Goal: Check status: Check status

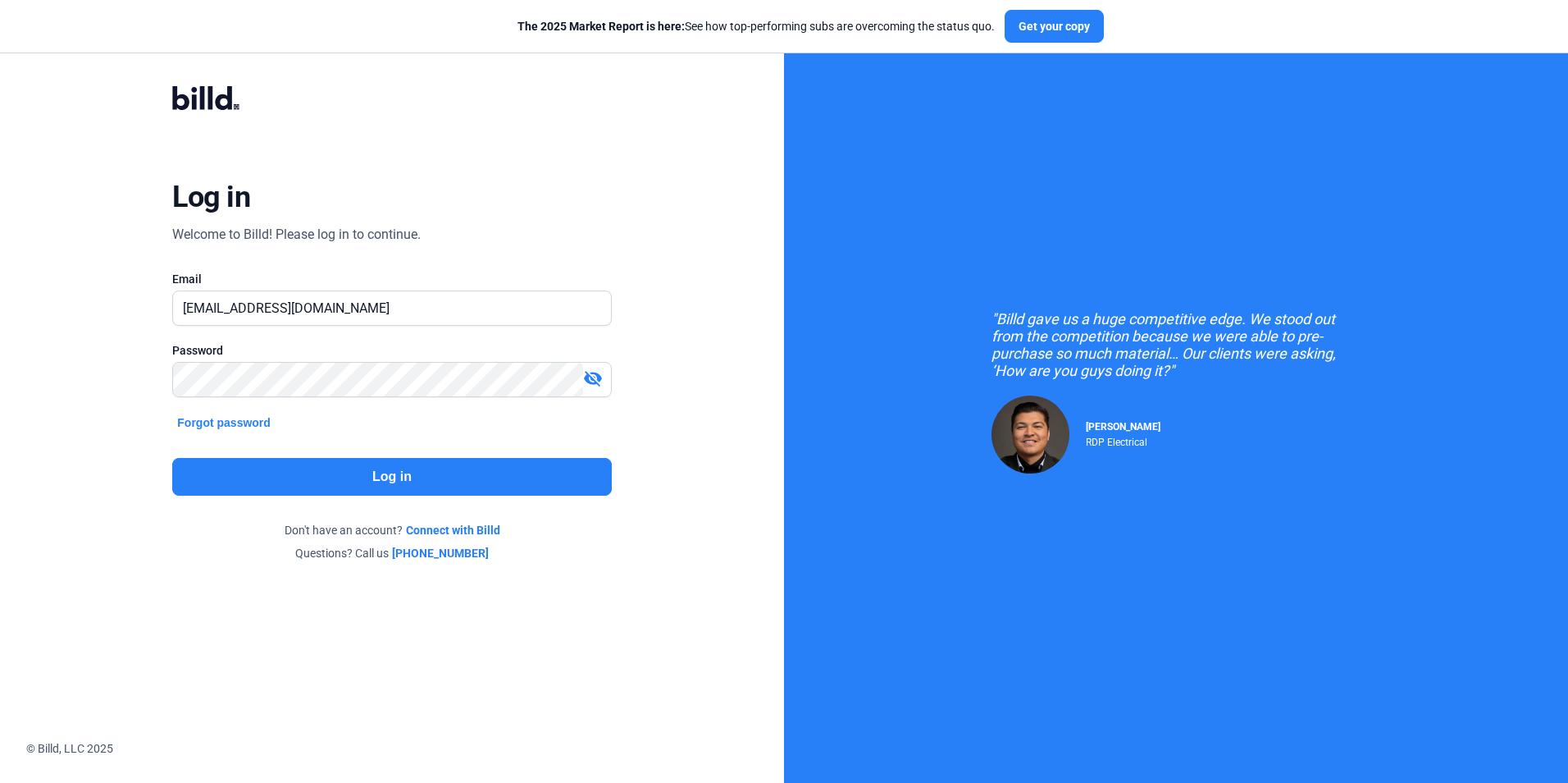
click at [401, 477] on button "Log in" at bounding box center [392, 476] width 439 height 38
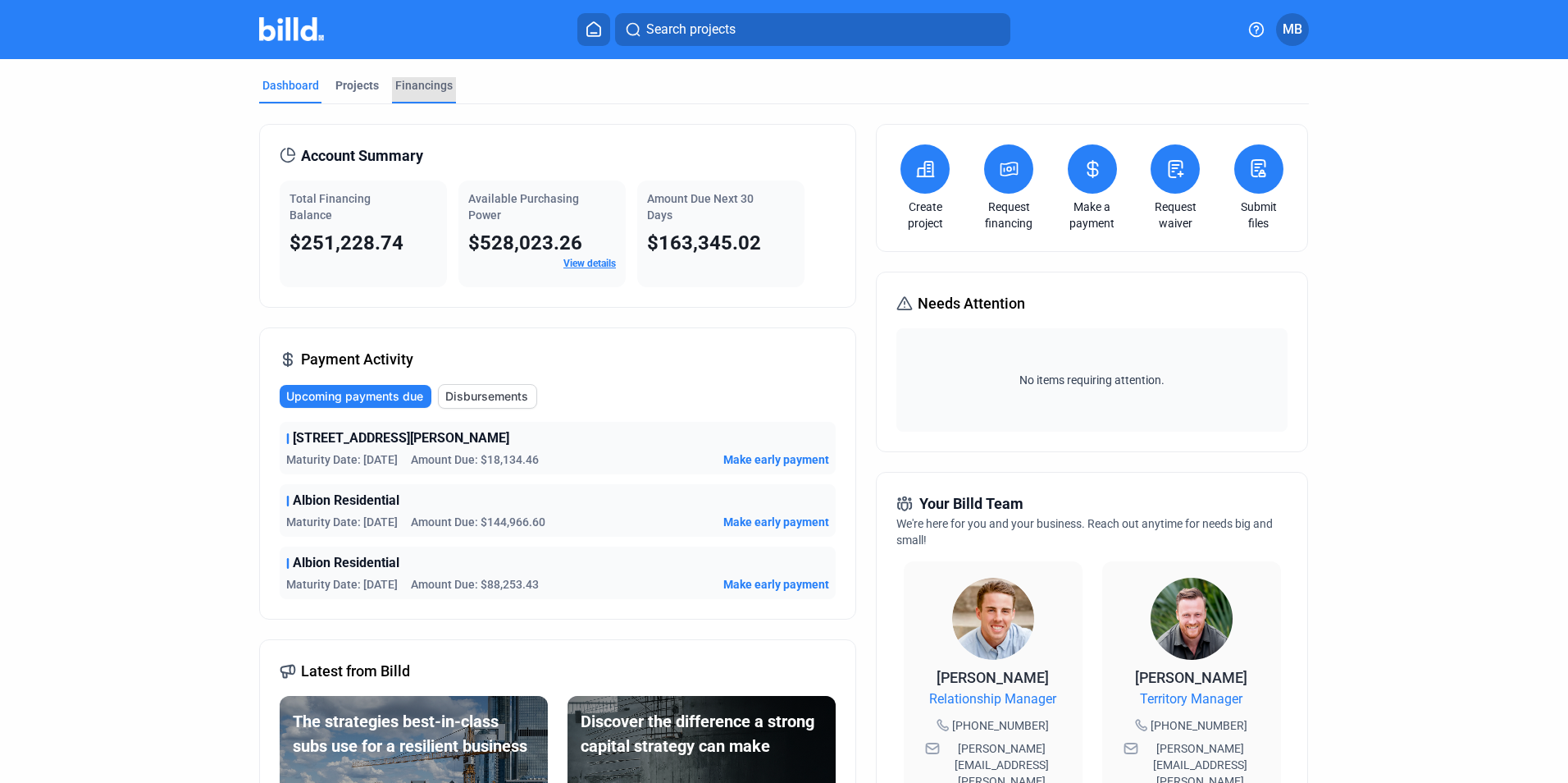
click at [395, 84] on div "Financings" at bounding box center [424, 84] width 57 height 16
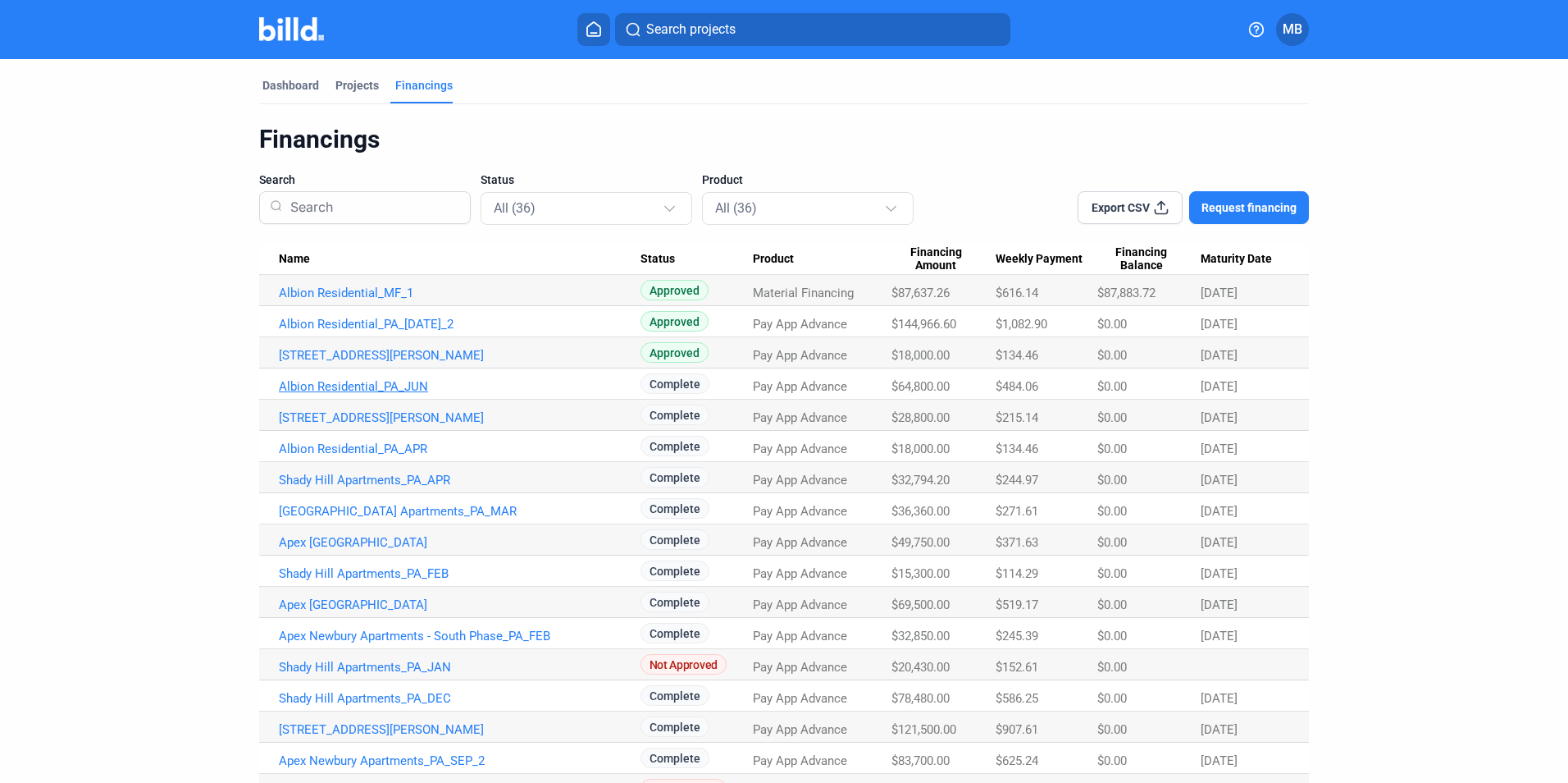
click at [356, 387] on link "Albion Residential_PA_JUN" at bounding box center [459, 386] width 361 height 14
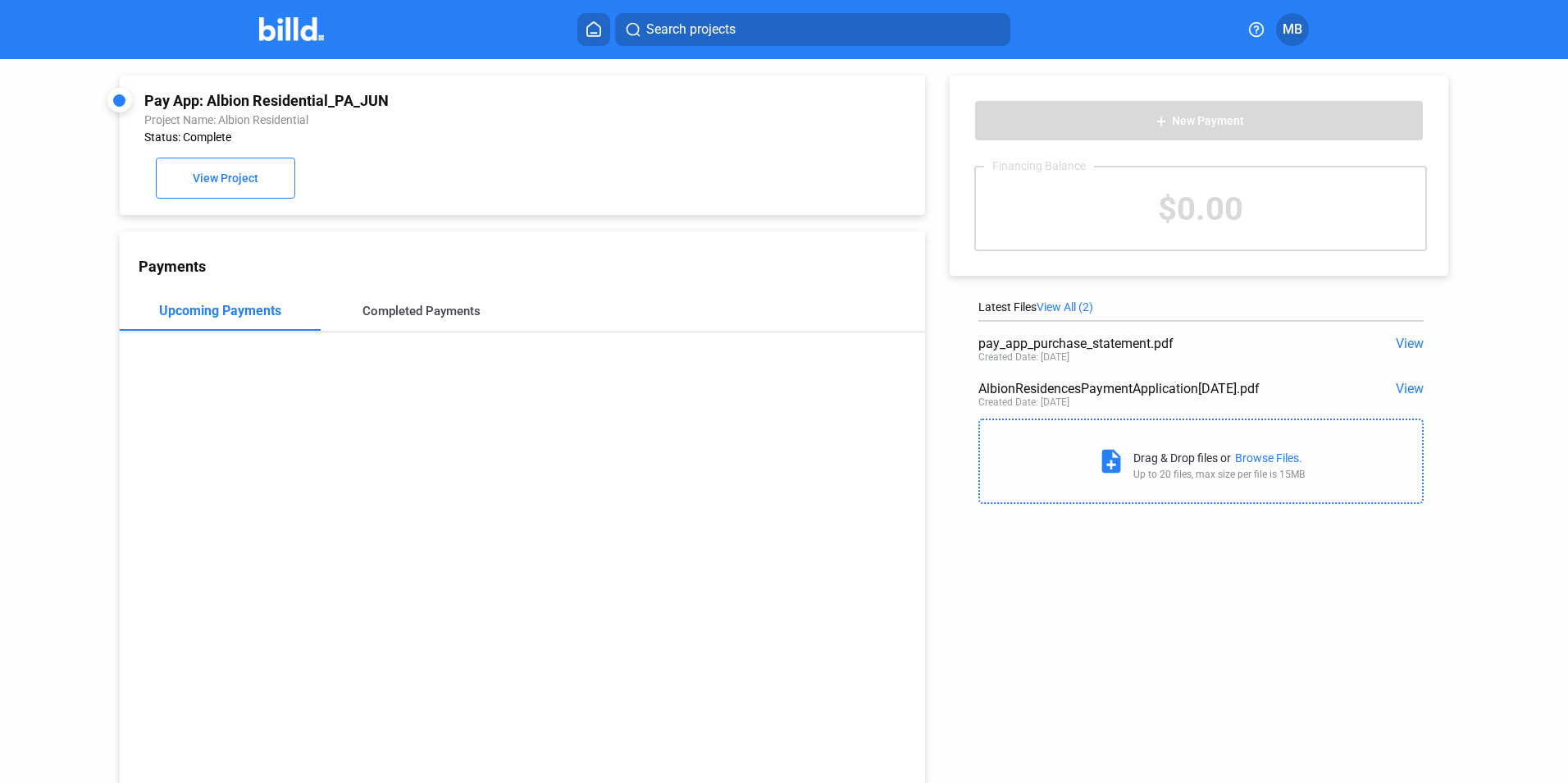
click at [405, 315] on div "Completed Payments" at bounding box center [421, 310] width 118 height 14
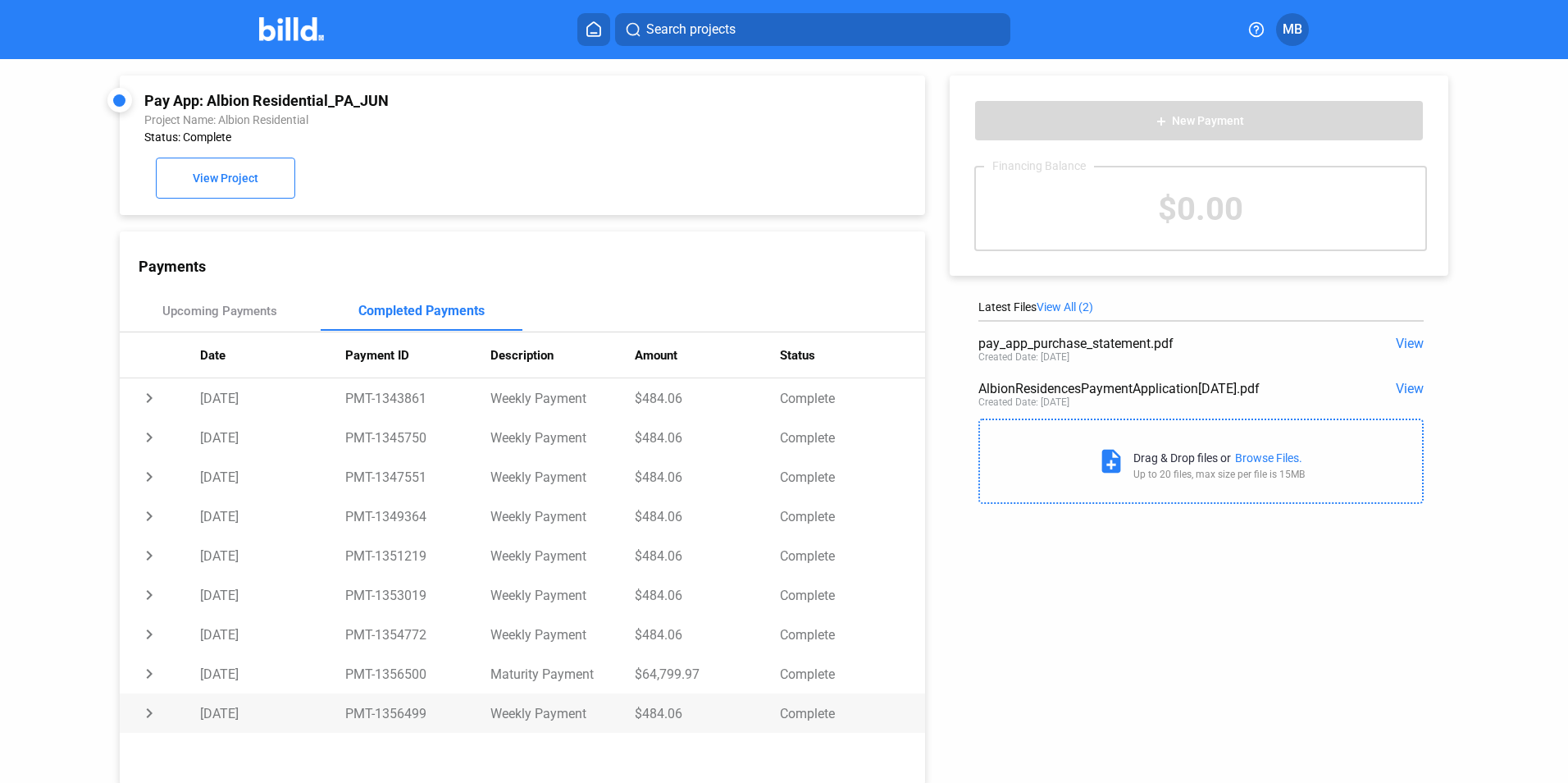
drag, startPoint x: 376, startPoint y: 715, endPoint x: 432, endPoint y: 715, distance: 56.0
click at [432, 715] on td "PMT-1356499" at bounding box center [418, 713] width 145 height 40
copy td "1356499"
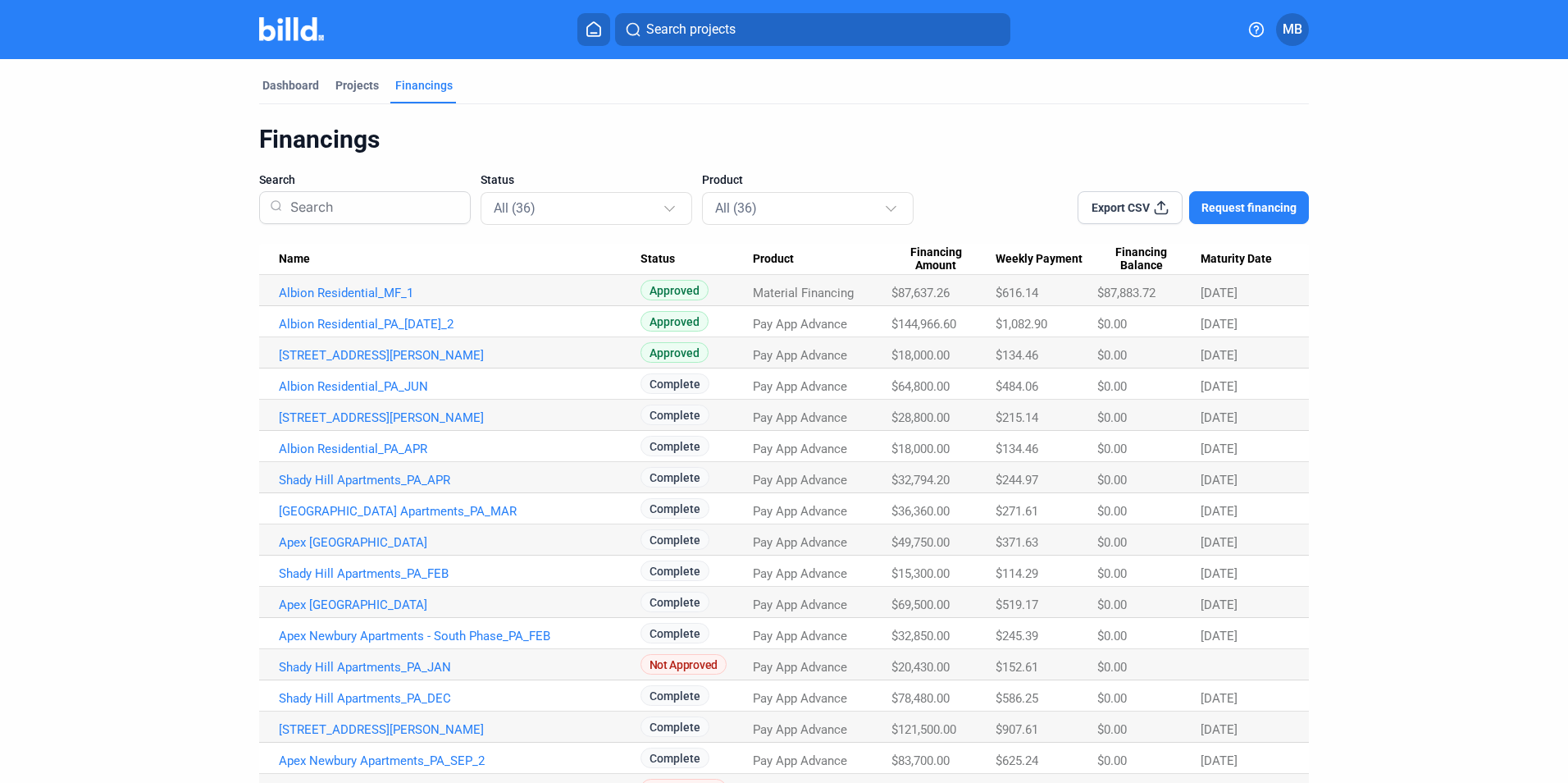
click at [419, 94] on div "Financings" at bounding box center [424, 90] width 64 height 26
click at [358, 355] on link "[STREET_ADDRESS][PERSON_NAME]" at bounding box center [459, 355] width 361 height 14
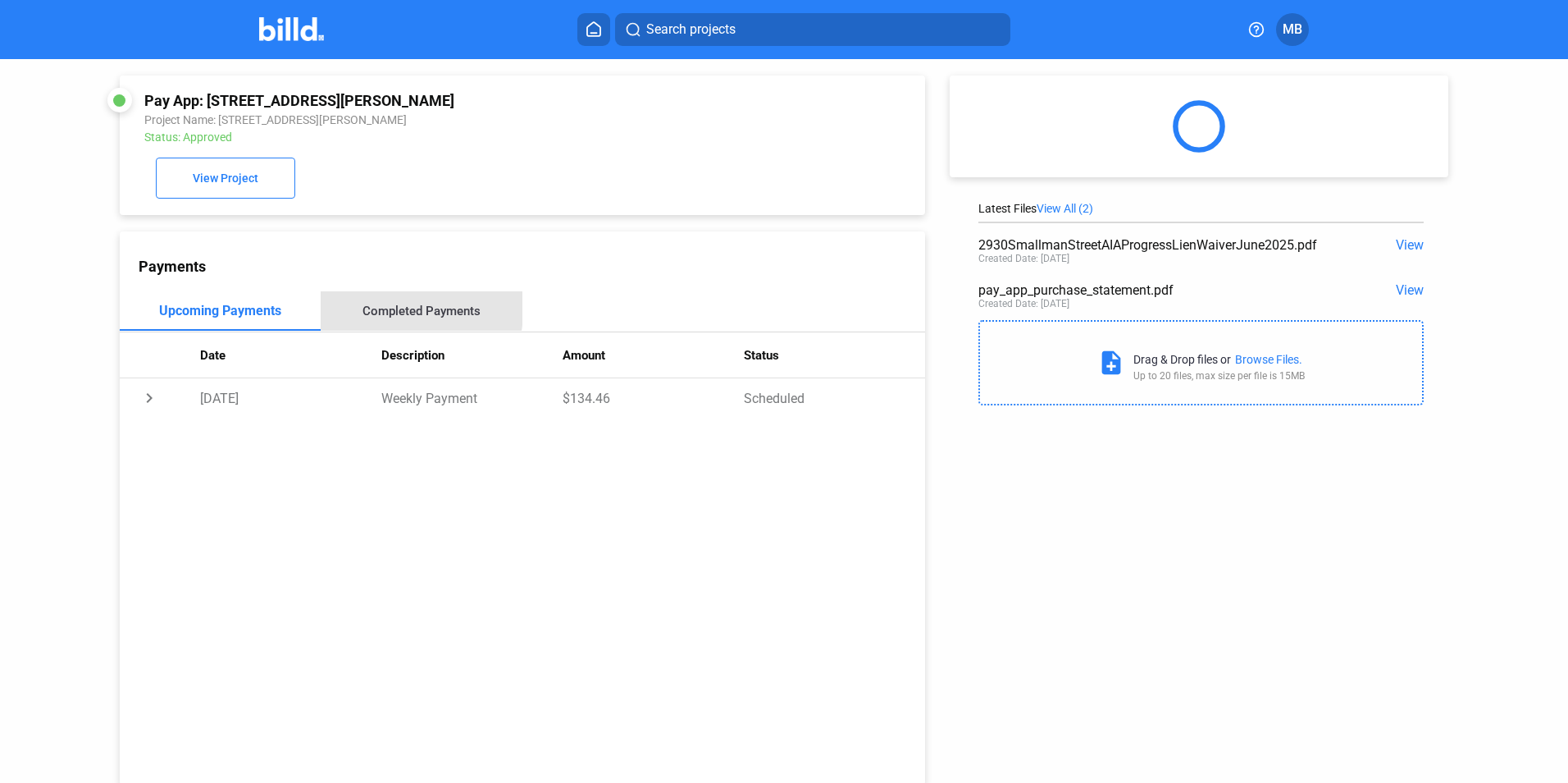
click at [409, 310] on div "Completed Payments" at bounding box center [421, 310] width 118 height 14
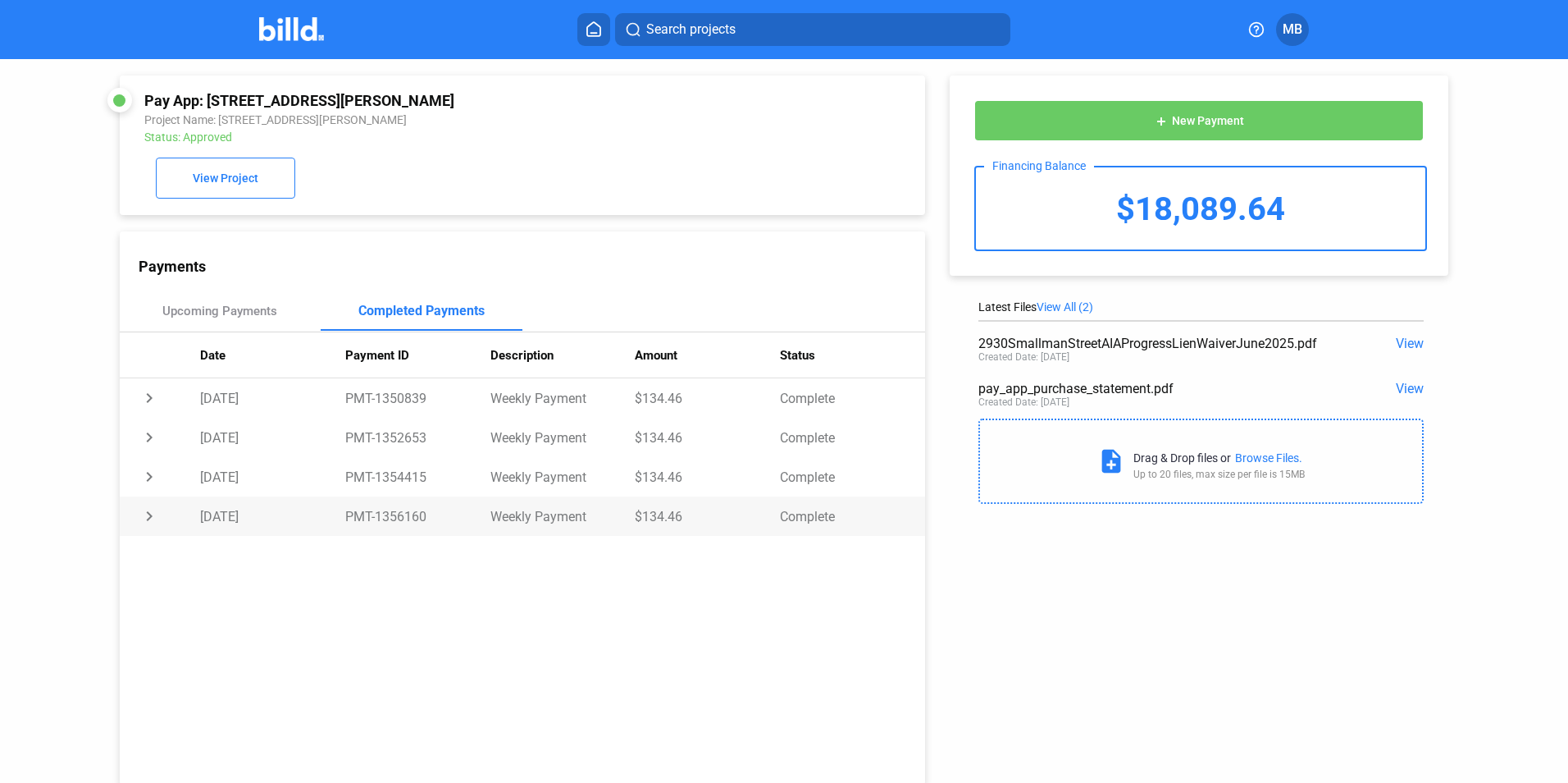
drag, startPoint x: 374, startPoint y: 517, endPoint x: 428, endPoint y: 519, distance: 54.0
click at [428, 519] on td "PMT-1356160" at bounding box center [418, 516] width 145 height 40
copy td "1356160"
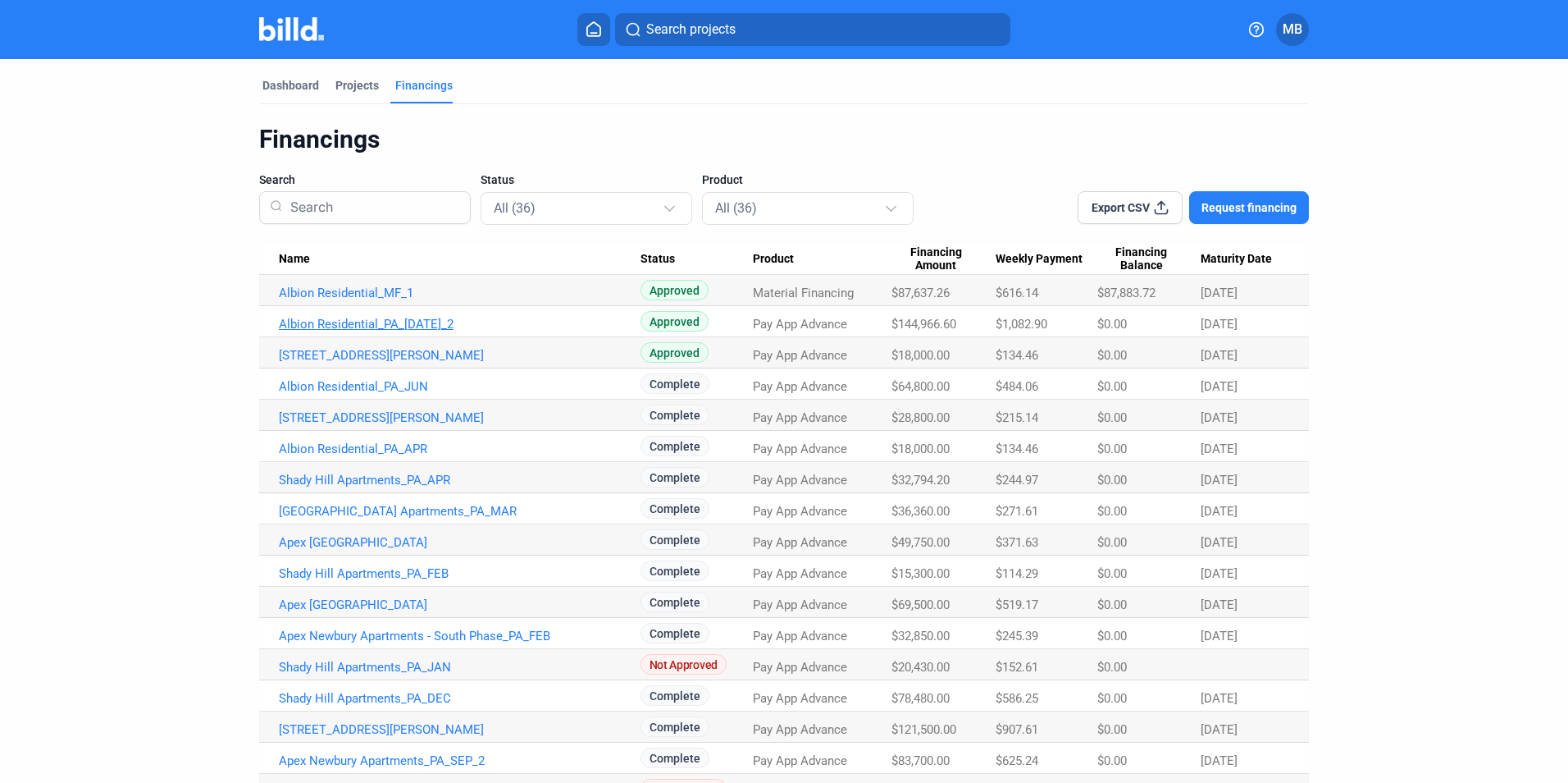
click at [328, 322] on link "Albion Residential_PA_[DATE]_2" at bounding box center [459, 324] width 361 height 14
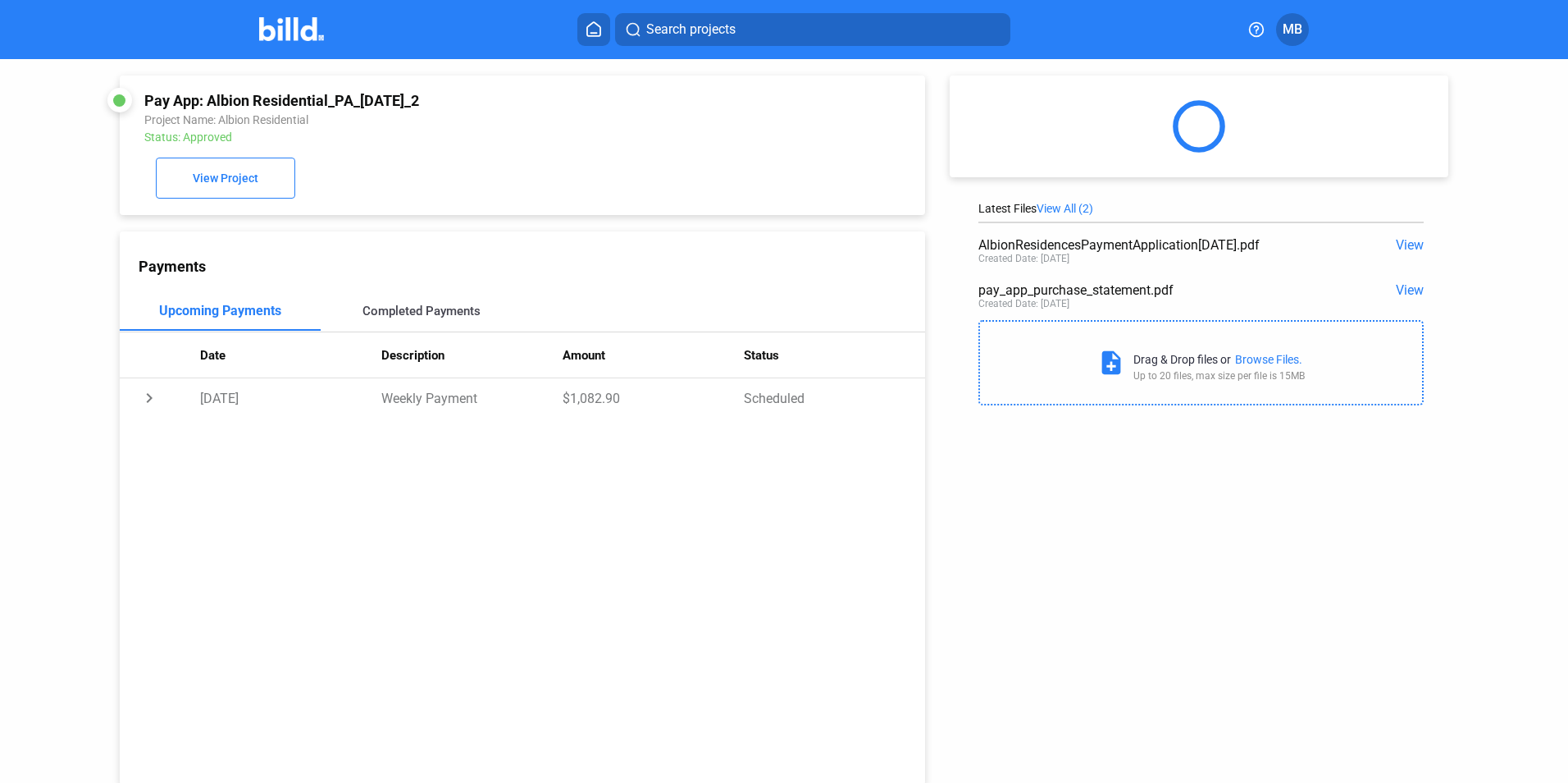
click at [393, 310] on div "Completed Payments" at bounding box center [421, 310] width 118 height 14
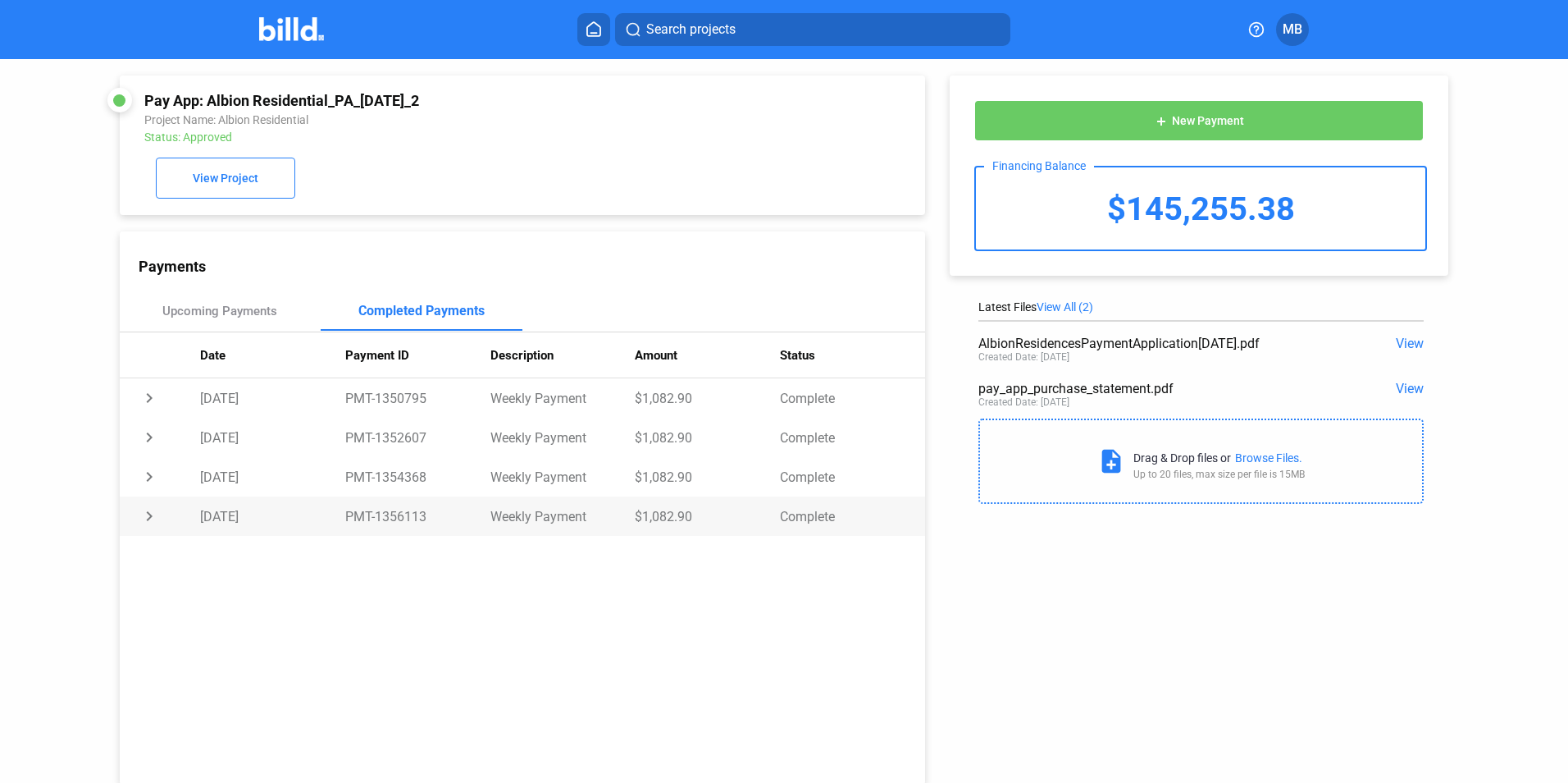
click at [382, 517] on td "PMT-1356113" at bounding box center [418, 516] width 145 height 40
drag, startPoint x: 372, startPoint y: 518, endPoint x: 437, endPoint y: 519, distance: 65.0
click at [437, 519] on td "PMT-1356113" at bounding box center [418, 516] width 145 height 40
copy td "1356113"
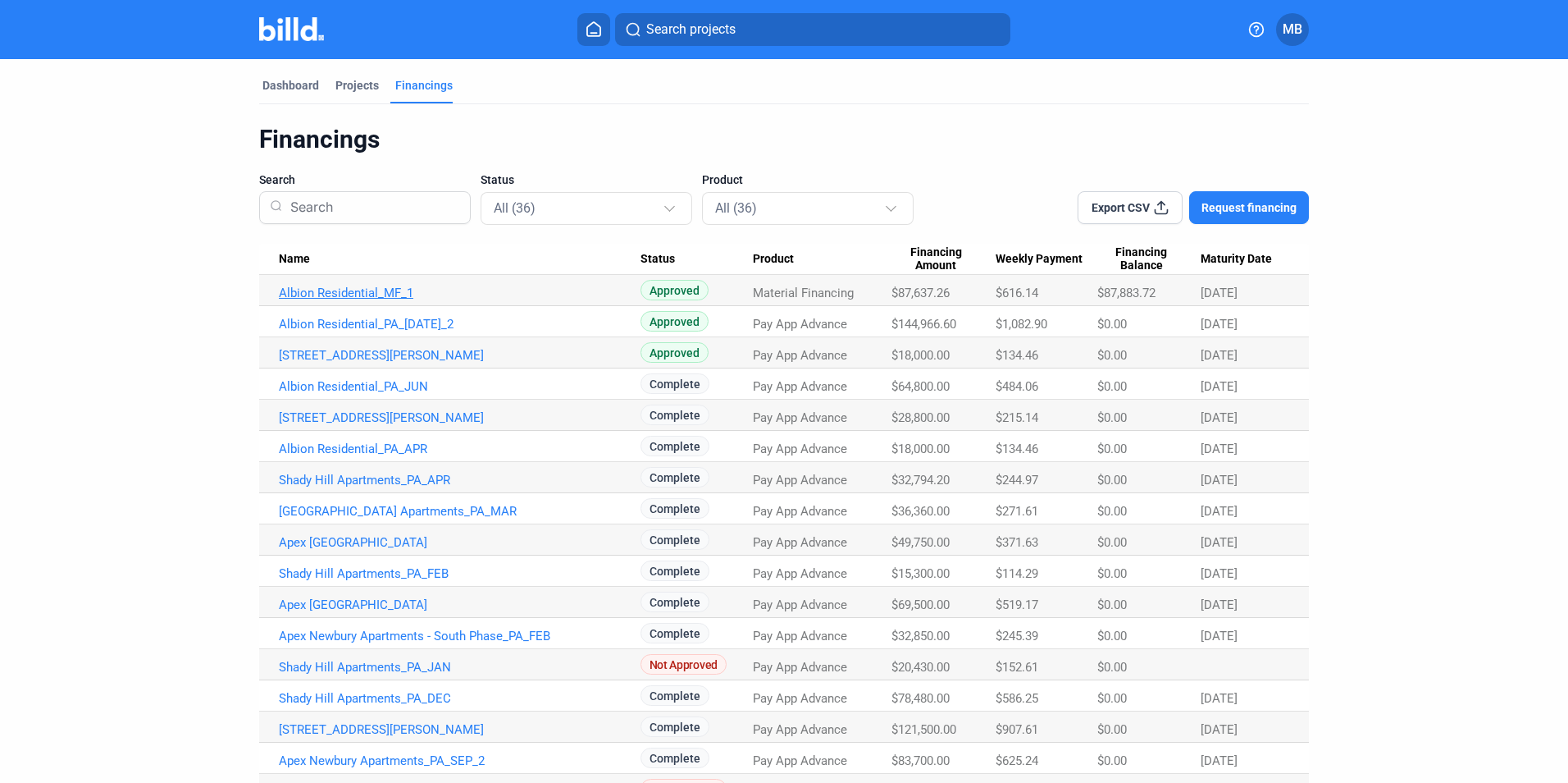
click at [353, 292] on link "Albion Residential_MF_1" at bounding box center [459, 292] width 361 height 14
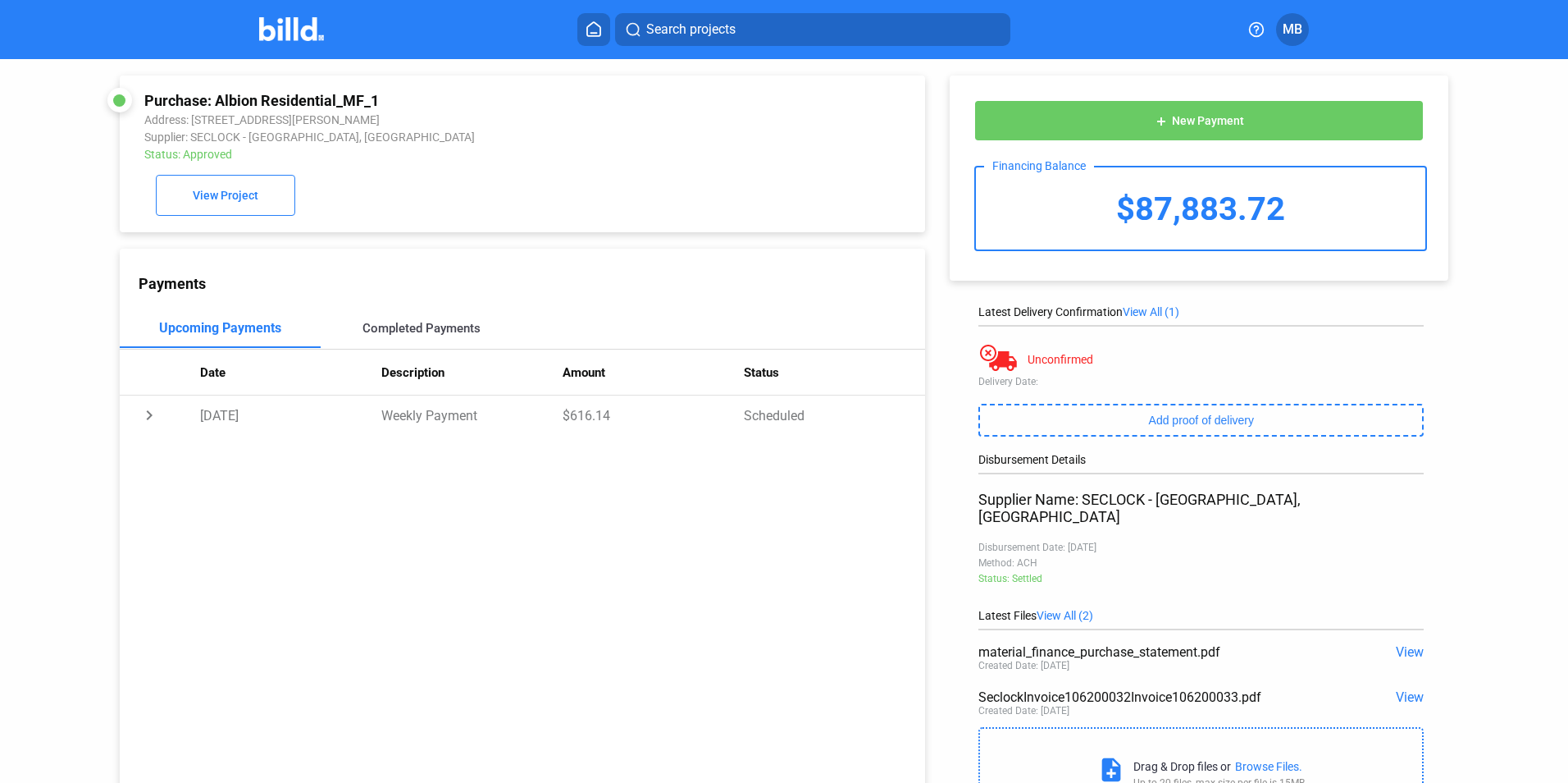
click at [431, 330] on div "Completed Payments" at bounding box center [421, 328] width 118 height 14
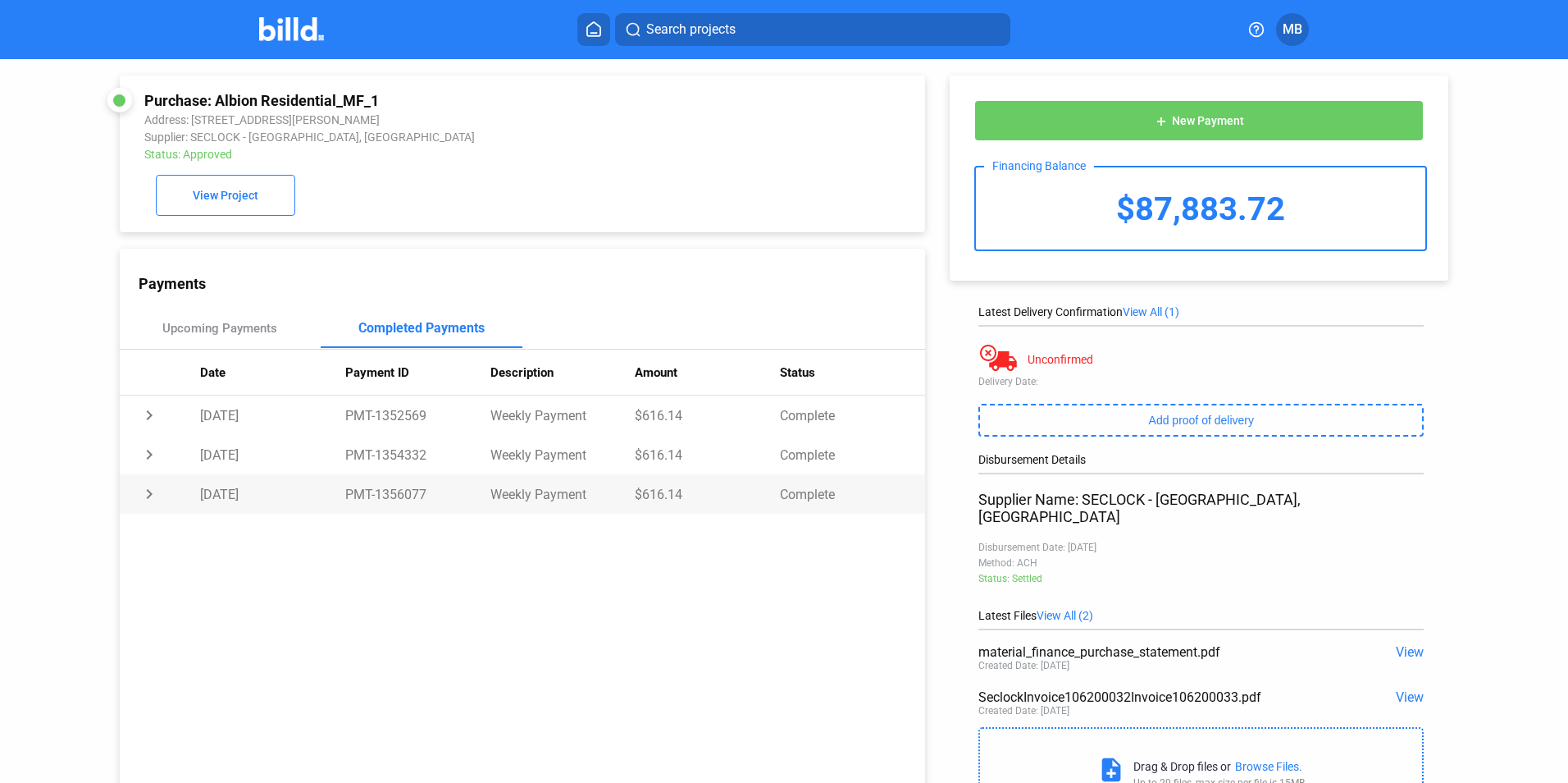
drag, startPoint x: 375, startPoint y: 499, endPoint x: 430, endPoint y: 498, distance: 55.0
click at [430, 498] on td "PMT-1356077" at bounding box center [418, 494] width 145 height 40
copy td "1356077"
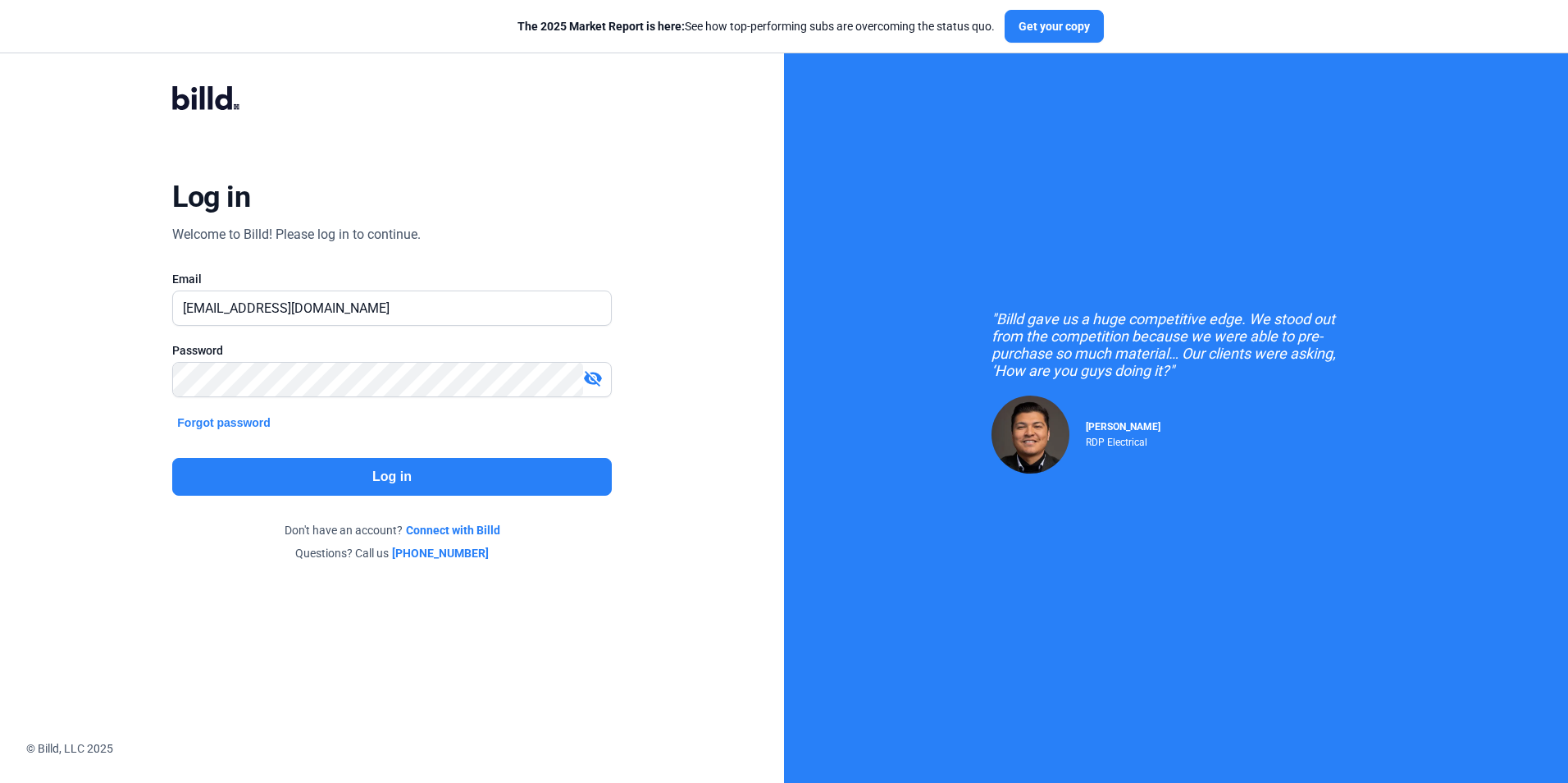
click at [305, 487] on button "Log in" at bounding box center [392, 476] width 439 height 38
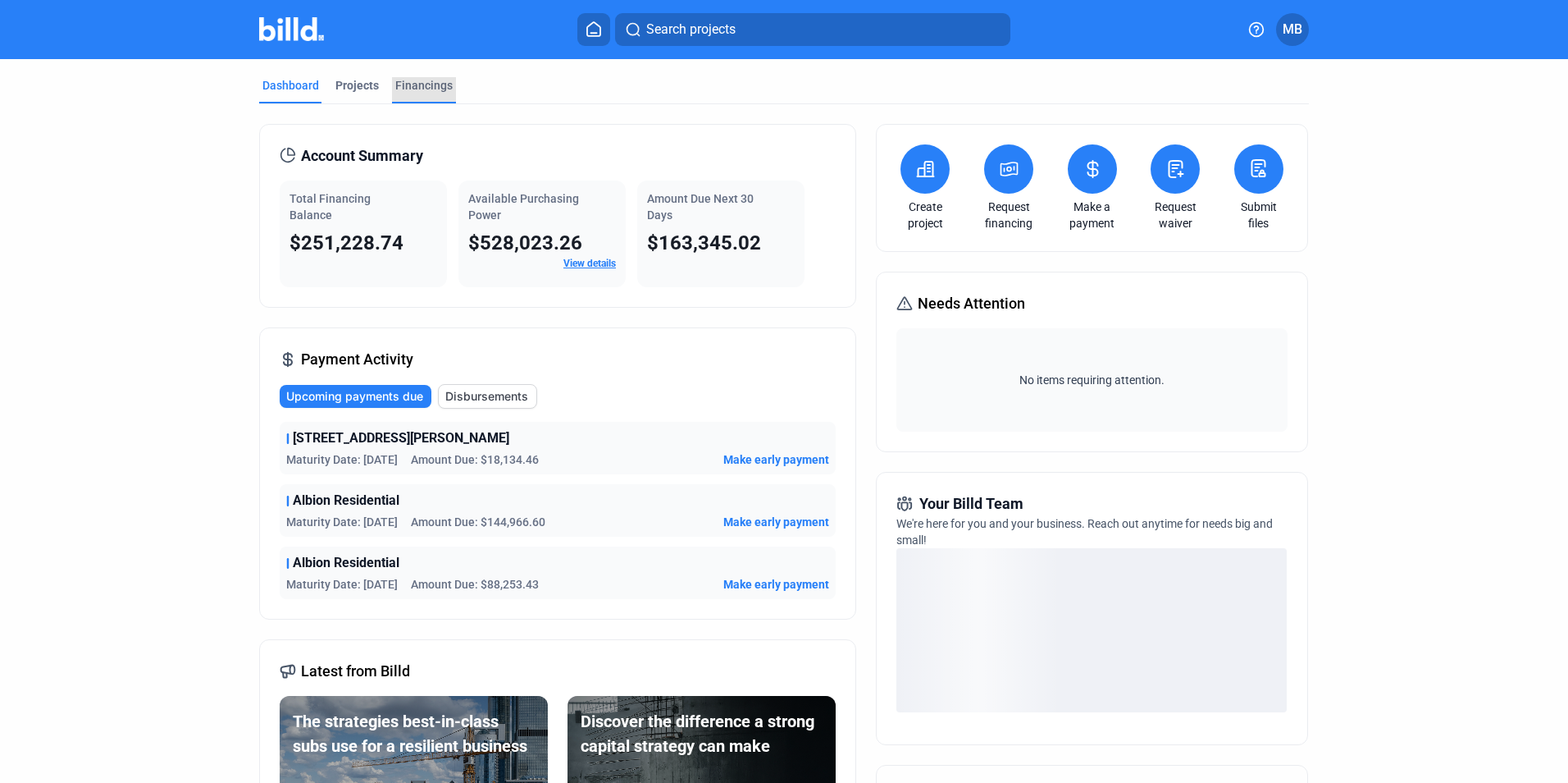
click at [416, 79] on div "Financings" at bounding box center [424, 84] width 57 height 16
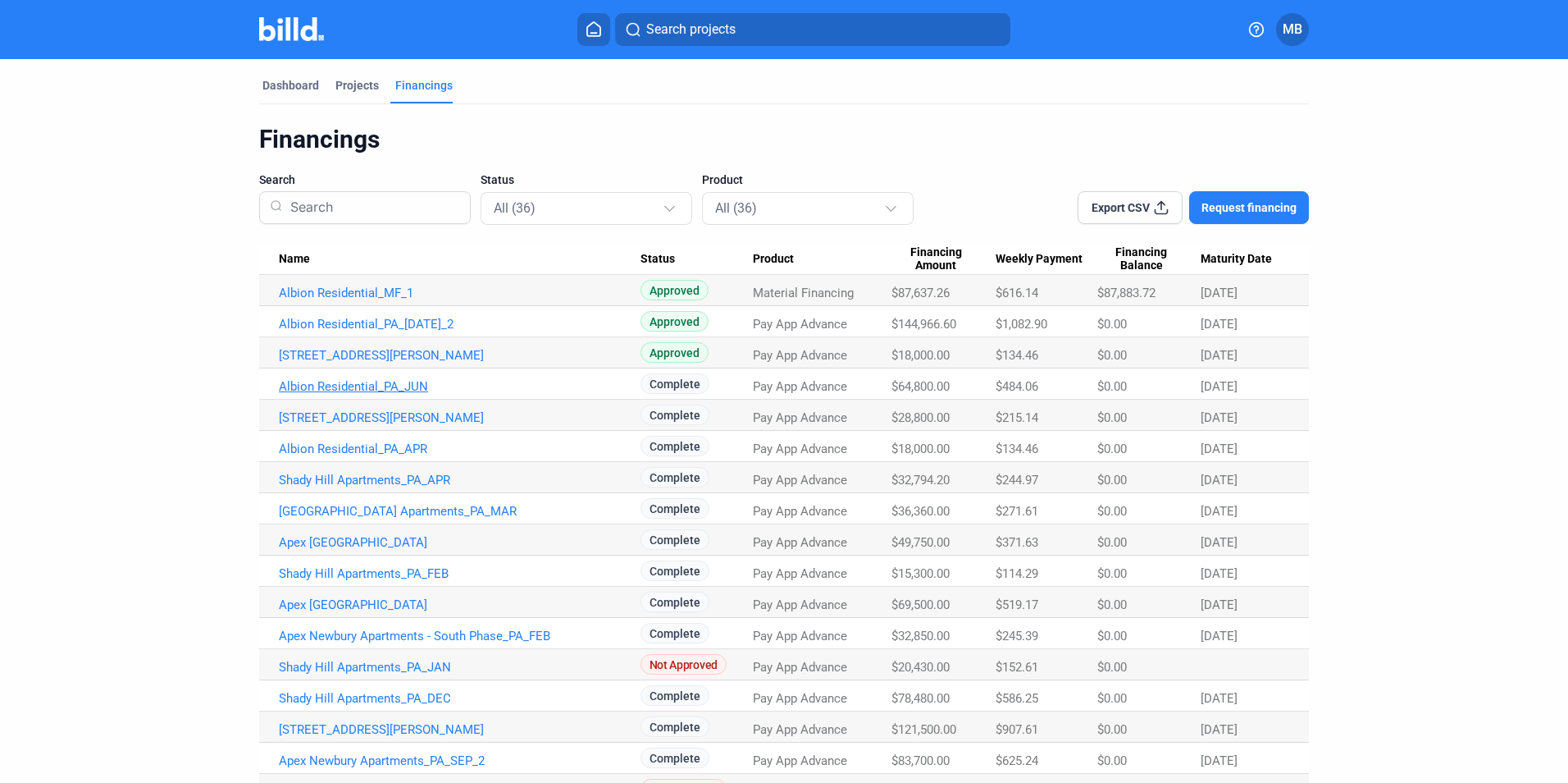
click at [337, 386] on link "Albion Residential_PA_JUN" at bounding box center [459, 386] width 361 height 14
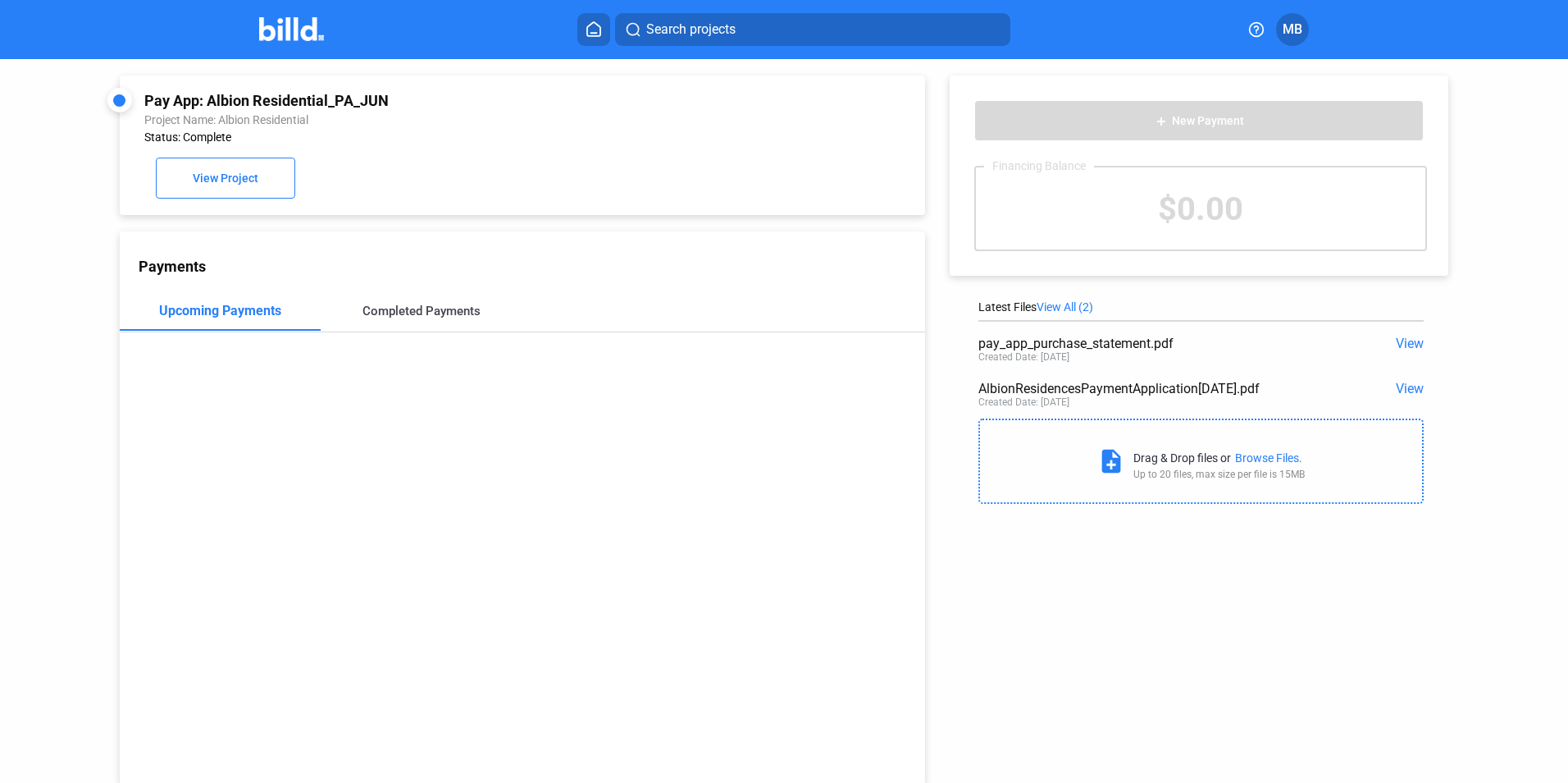
click at [420, 310] on div "Completed Payments" at bounding box center [421, 310] width 118 height 14
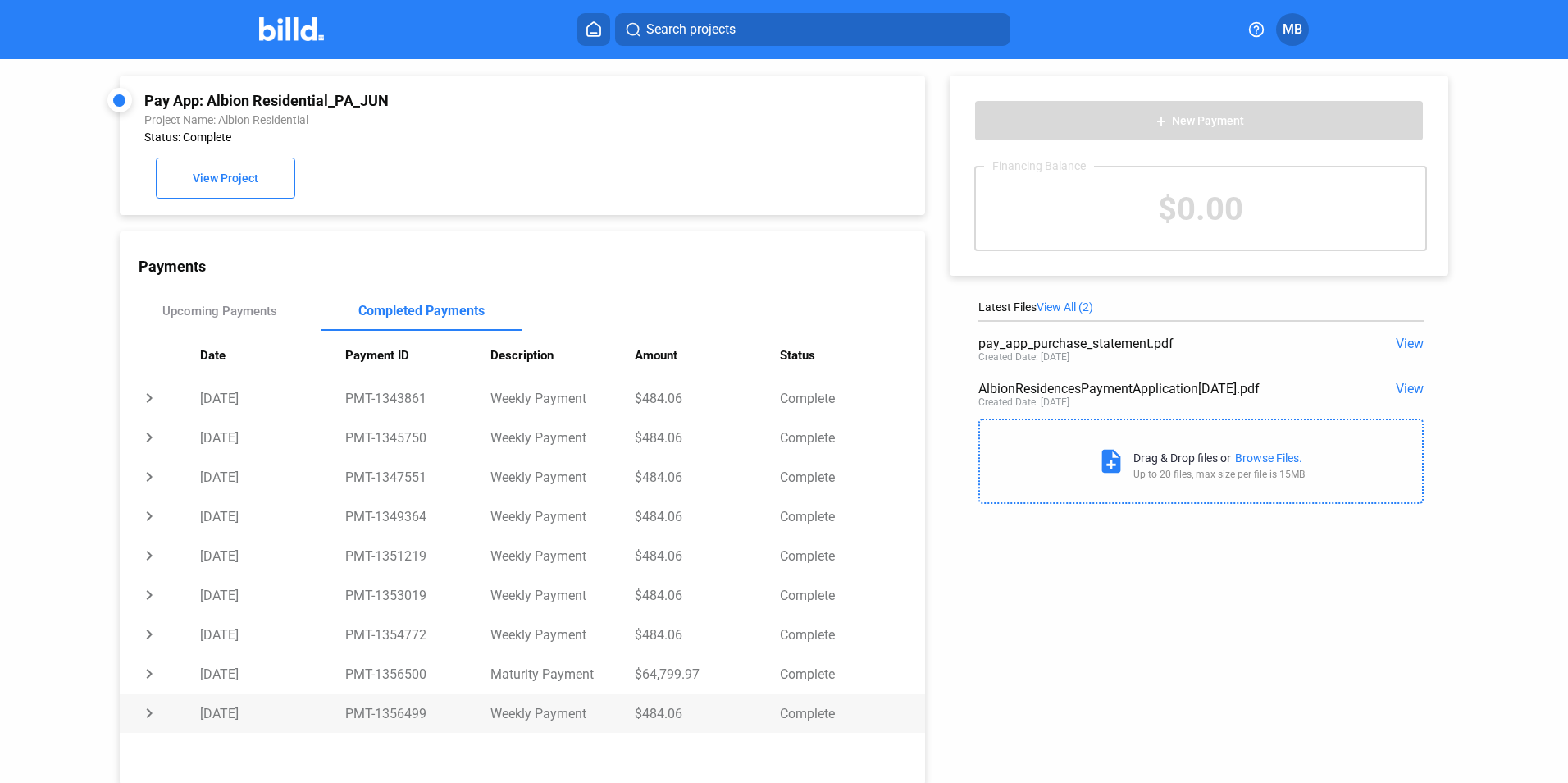
drag, startPoint x: 344, startPoint y: 715, endPoint x: 426, endPoint y: 713, distance: 82.0
click at [426, 713] on td "PMT-1356499" at bounding box center [418, 713] width 145 height 40
drag, startPoint x: 426, startPoint y: 713, endPoint x: 344, endPoint y: 677, distance: 89.6
click at [345, 677] on td "PMT-1356500" at bounding box center [418, 673] width 145 height 40
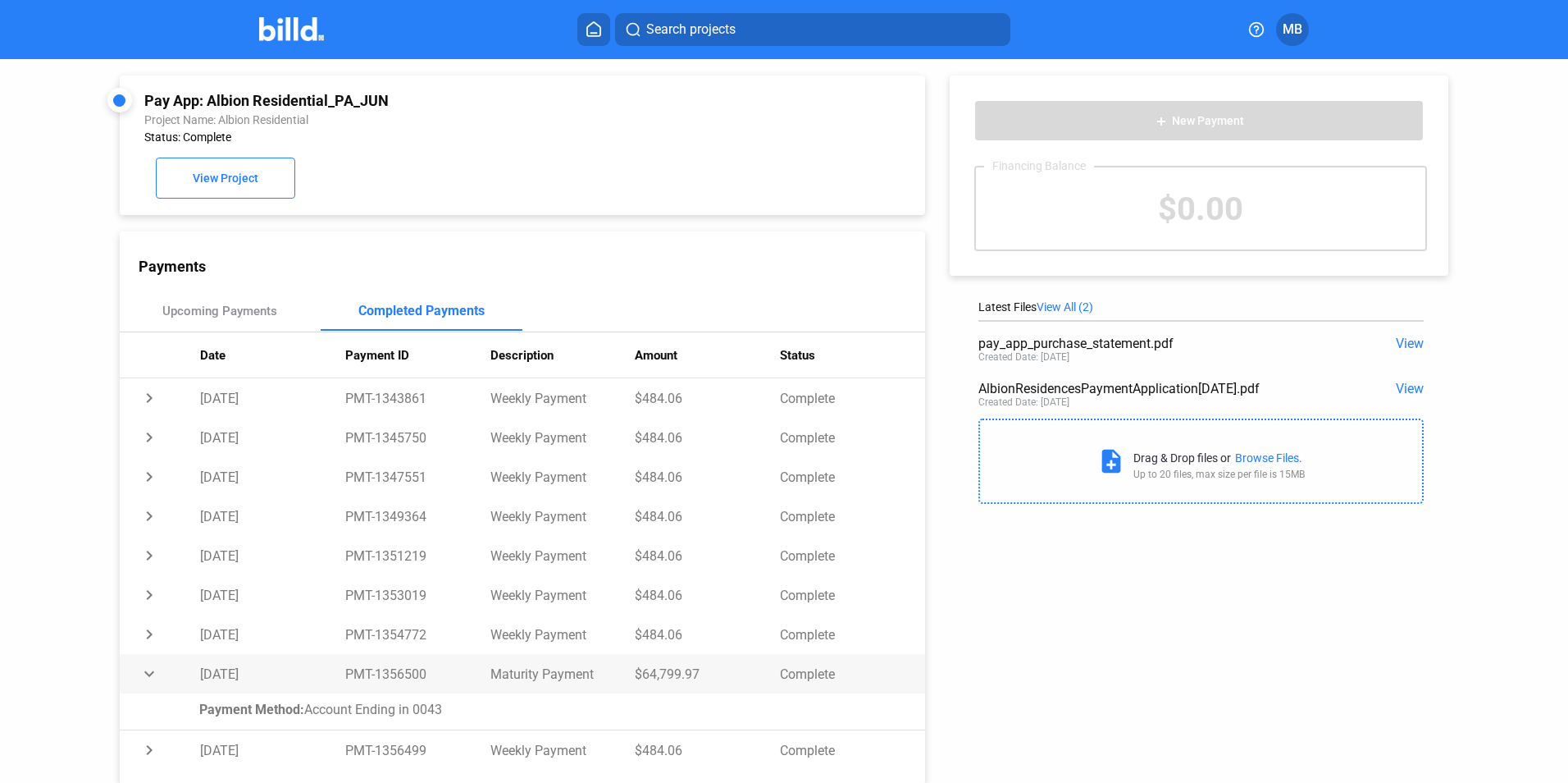
drag, startPoint x: 344, startPoint y: 677, endPoint x: 396, endPoint y: 677, distance: 52.0
click at [396, 677] on td "PMT-1356500" at bounding box center [418, 673] width 145 height 40
copy td "PMT-1356500"
click at [394, 102] on div "Pay App: Albion Residential_PA_JUN" at bounding box center [447, 101] width 605 height 17
drag, startPoint x: 389, startPoint y: 101, endPoint x: 211, endPoint y: 101, distance: 178.0
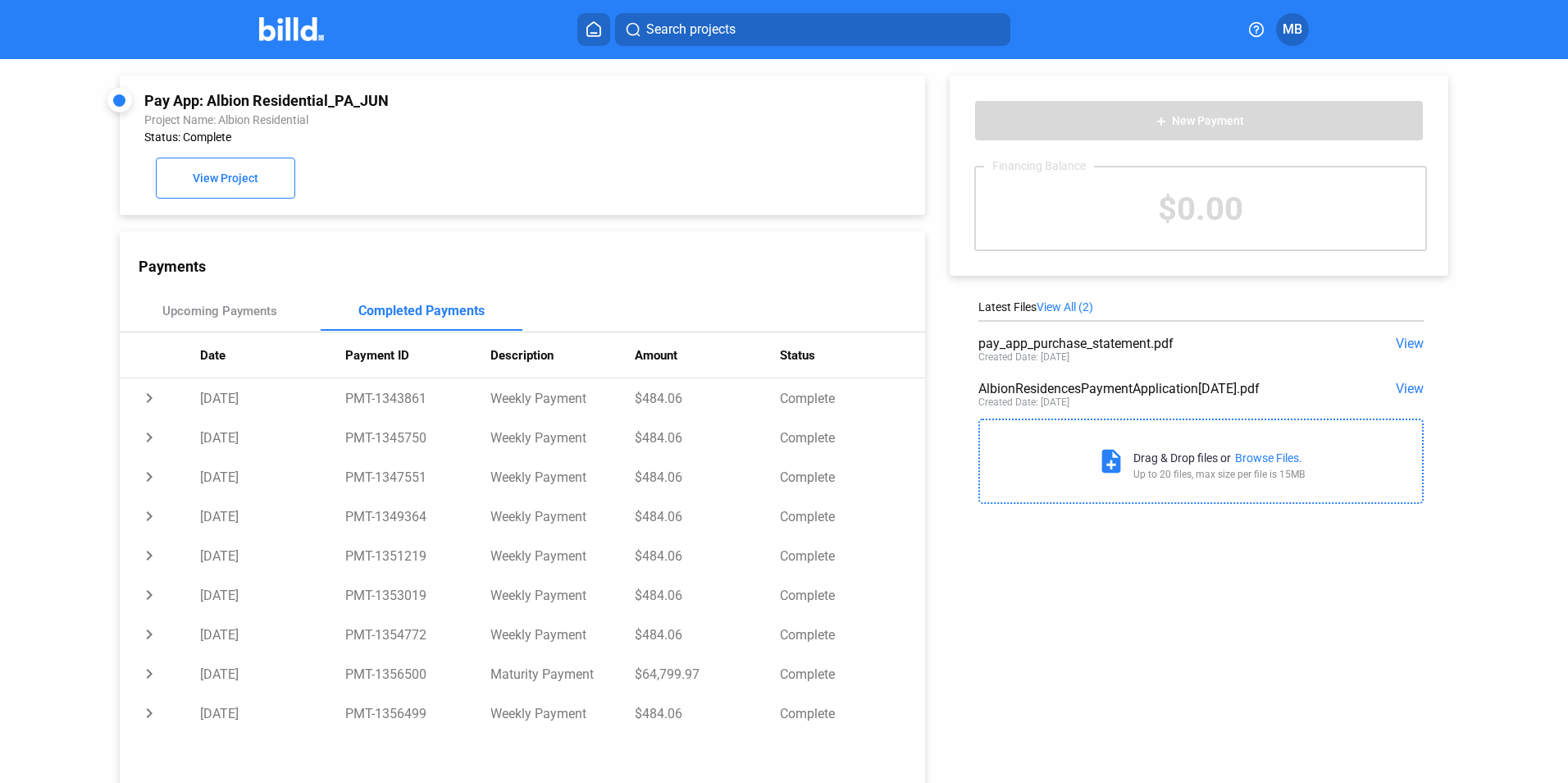
click at [211, 101] on div "Pay App: Albion Residential_PA_JUN" at bounding box center [447, 101] width 605 height 17
copy div "Albion Residential_PA_JUN"
